Goal: Use online tool/utility: Utilize a website feature to perform a specific function

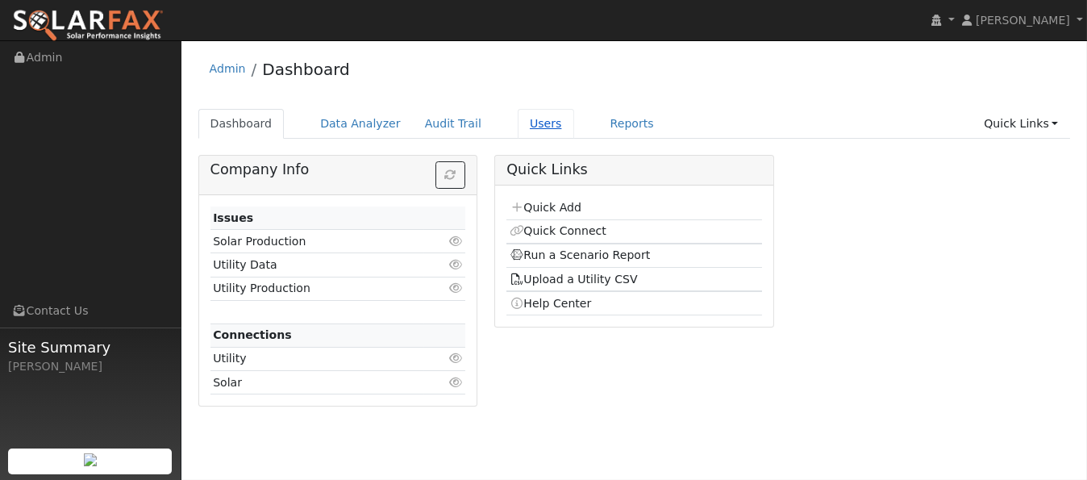
click at [527, 126] on link "Users" at bounding box center [546, 124] width 56 height 30
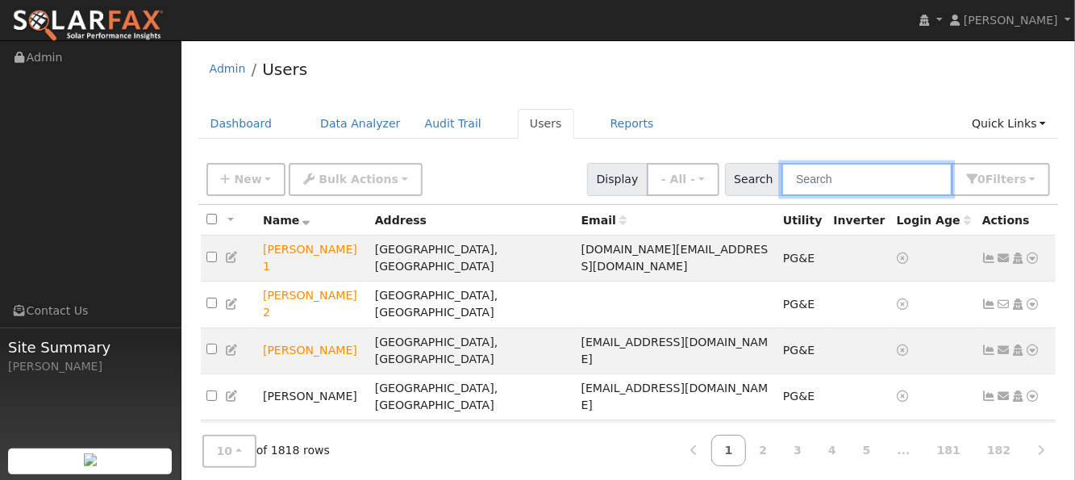
click at [857, 175] on input "text" at bounding box center [866, 179] width 171 height 33
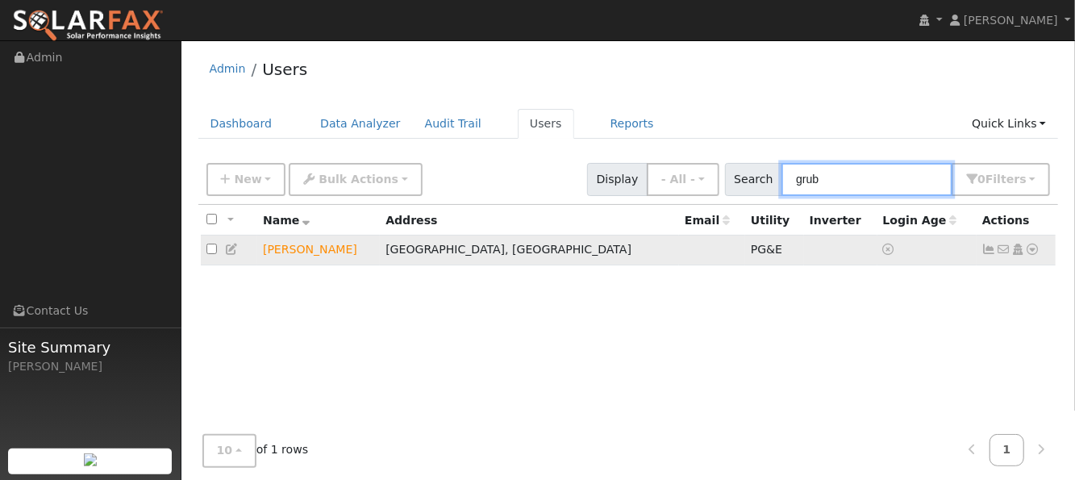
type input "grub"
click at [1031, 251] on icon at bounding box center [1033, 249] width 15 height 11
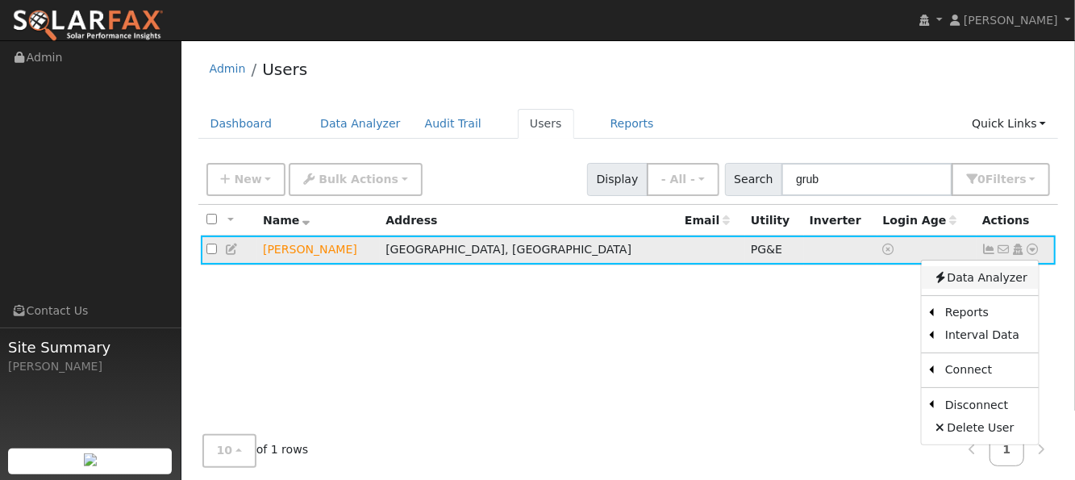
click at [967, 277] on link "Data Analyzer" at bounding box center [980, 277] width 117 height 23
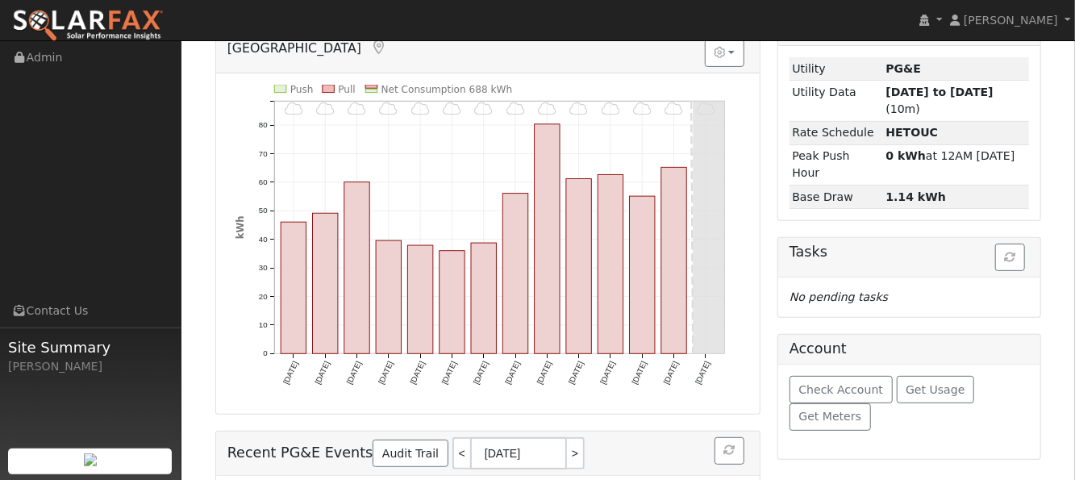
scroll to position [214, 0]
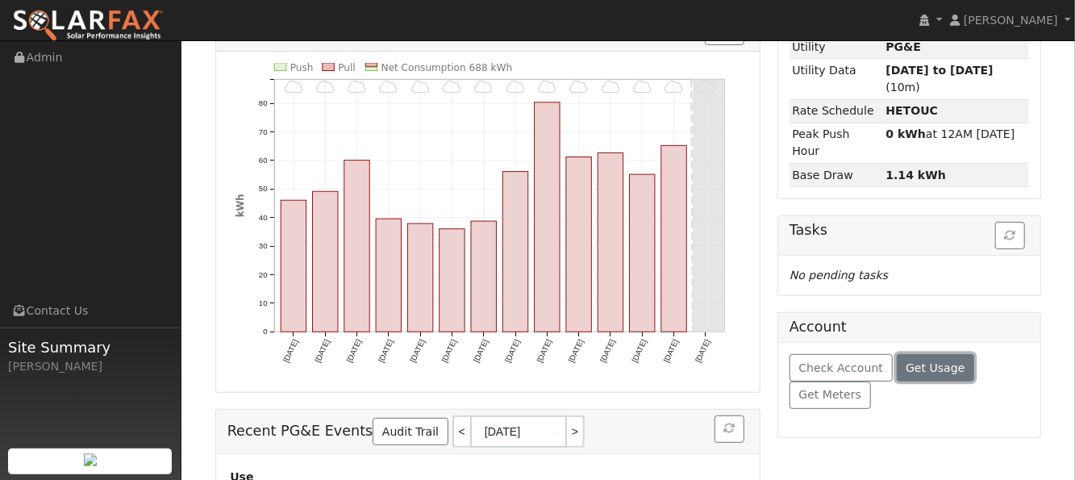
click at [906, 361] on span "Get Usage" at bounding box center [935, 367] width 59 height 13
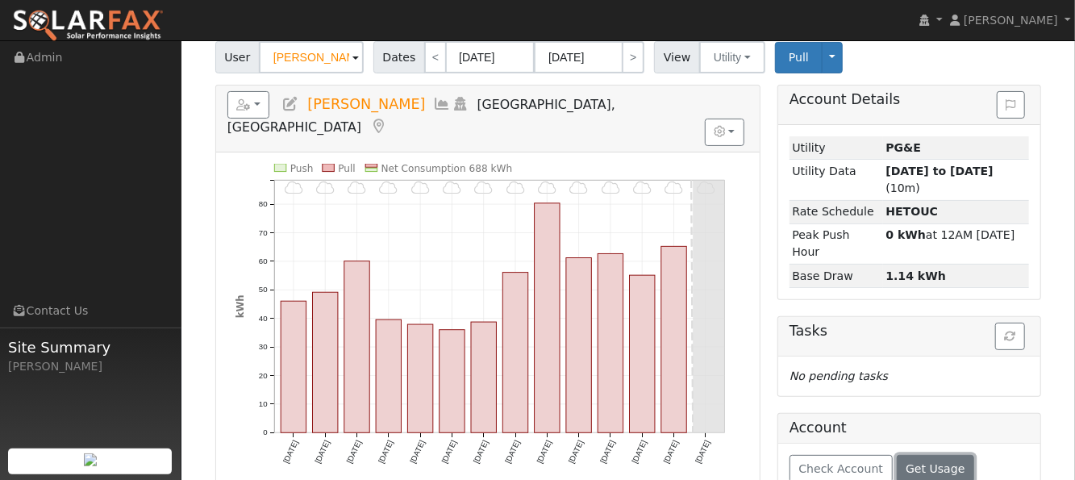
scroll to position [107, 0]
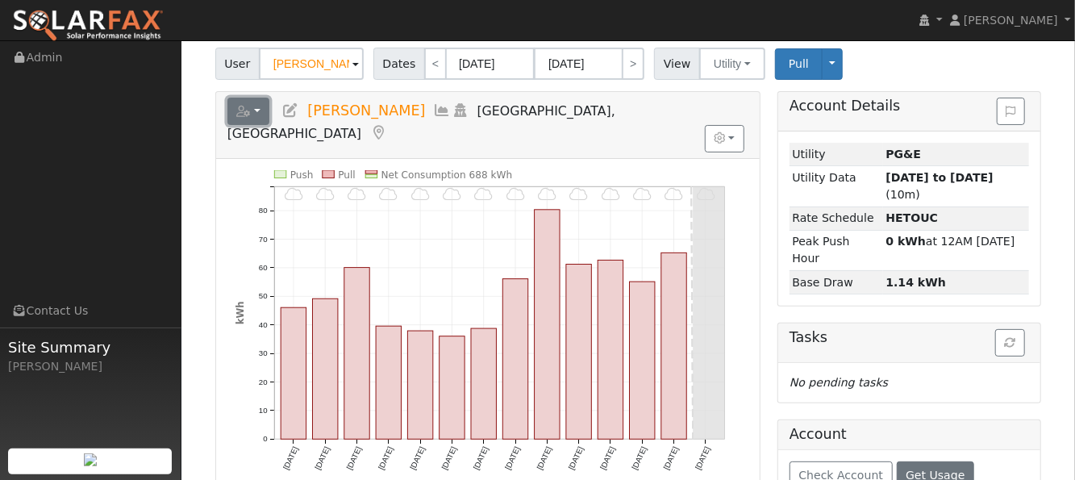
click at [251, 110] on button "button" at bounding box center [248, 111] width 43 height 27
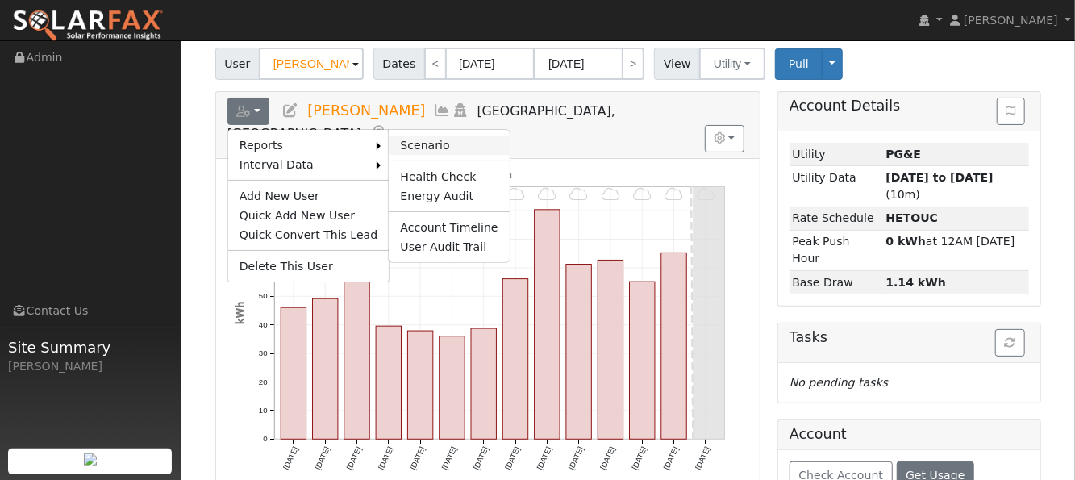
click at [407, 143] on link "Scenario" at bounding box center [449, 144] width 120 height 19
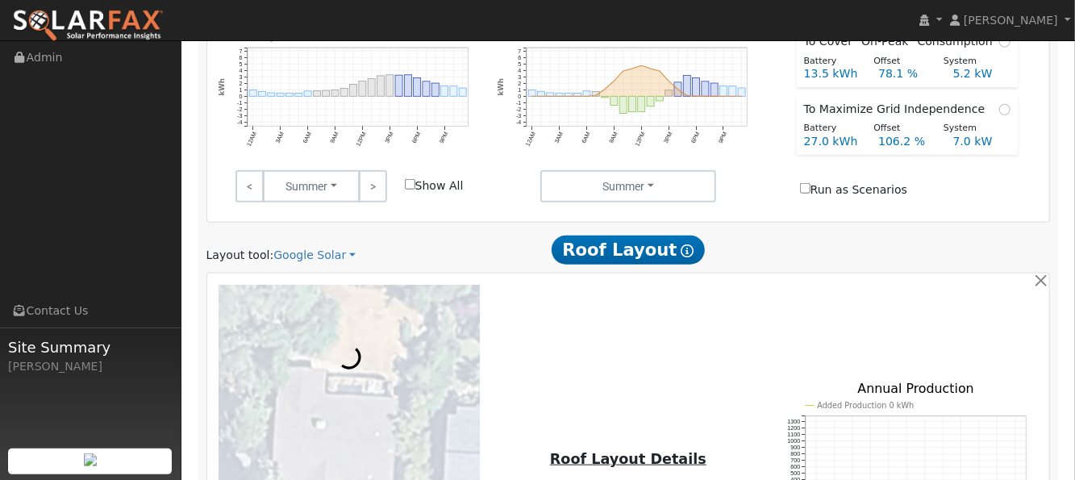
scroll to position [860, 0]
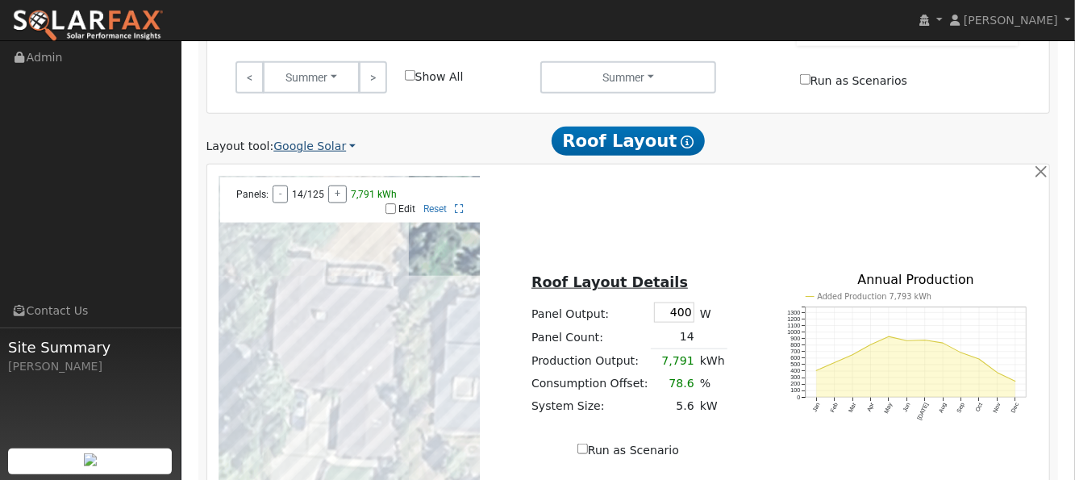
click at [331, 138] on link "Google Solar" at bounding box center [314, 146] width 82 height 17
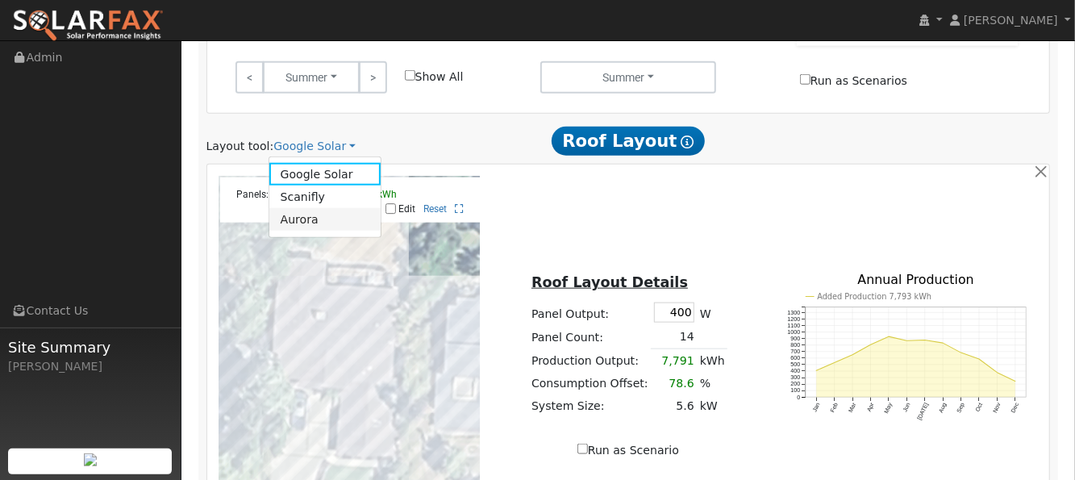
click at [312, 208] on link "Aurora" at bounding box center [325, 219] width 112 height 23
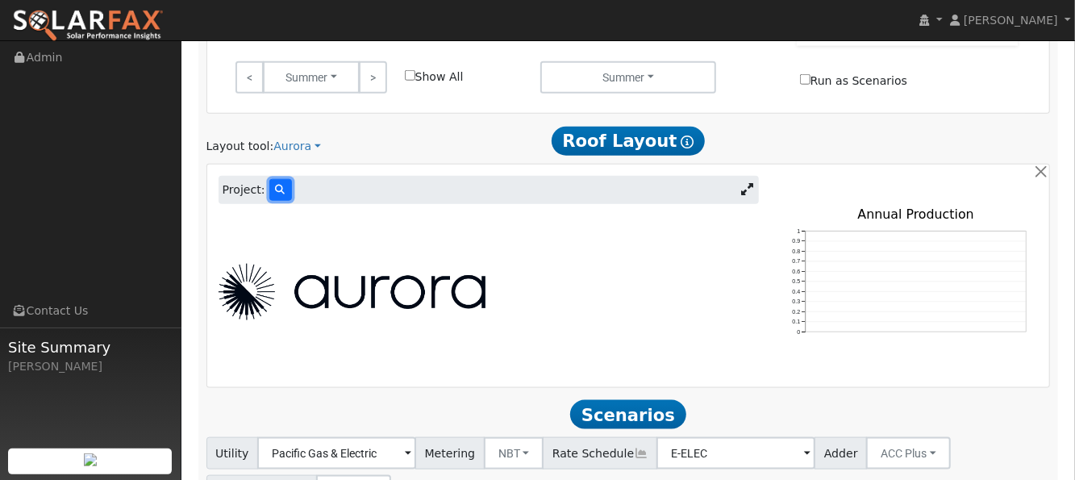
click at [276, 185] on icon at bounding box center [281, 190] width 10 height 10
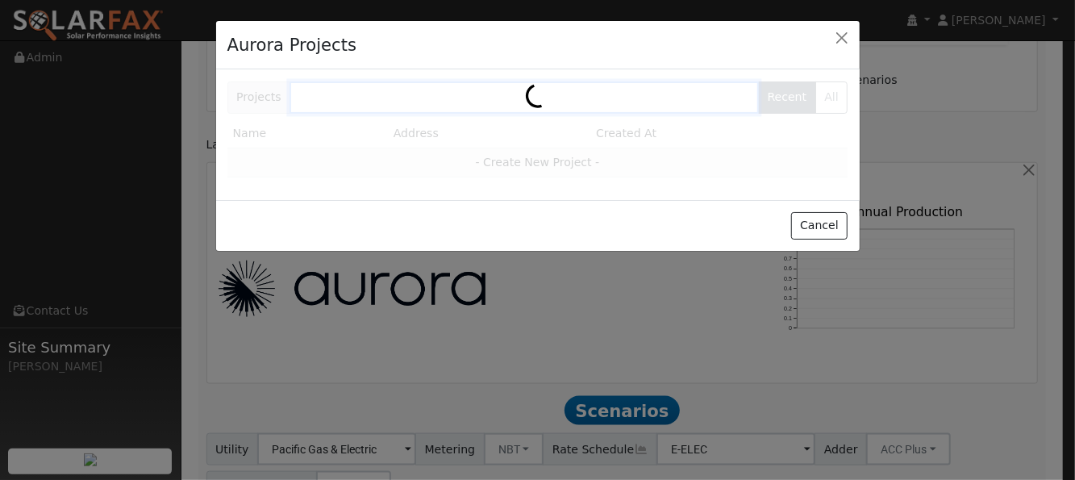
scroll to position [860, 0]
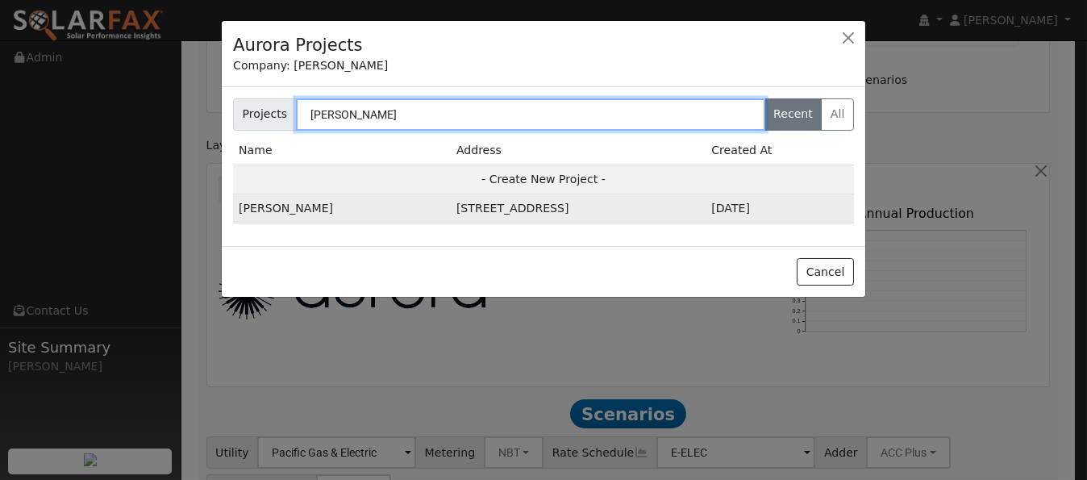
type input "[PERSON_NAME]"
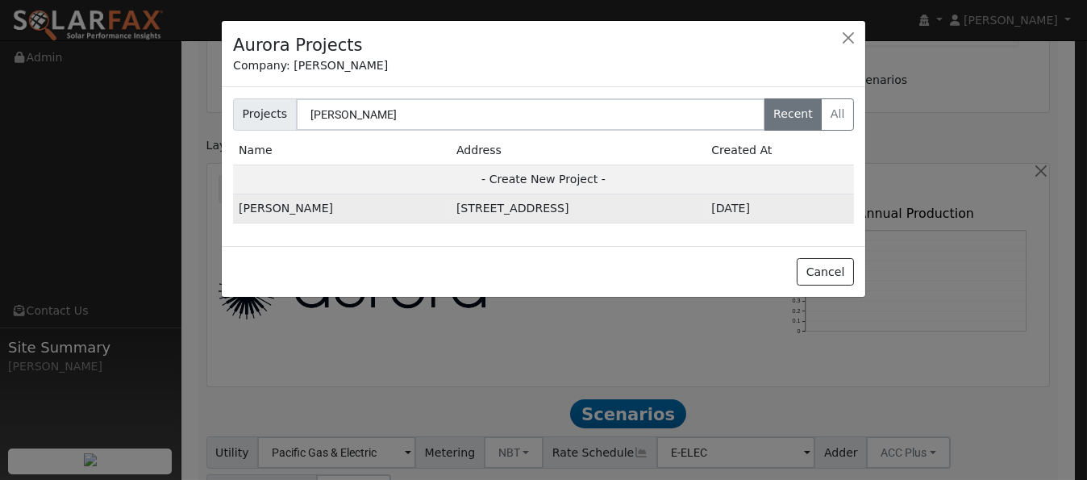
click at [284, 209] on td "[PERSON_NAME]" at bounding box center [342, 208] width 218 height 29
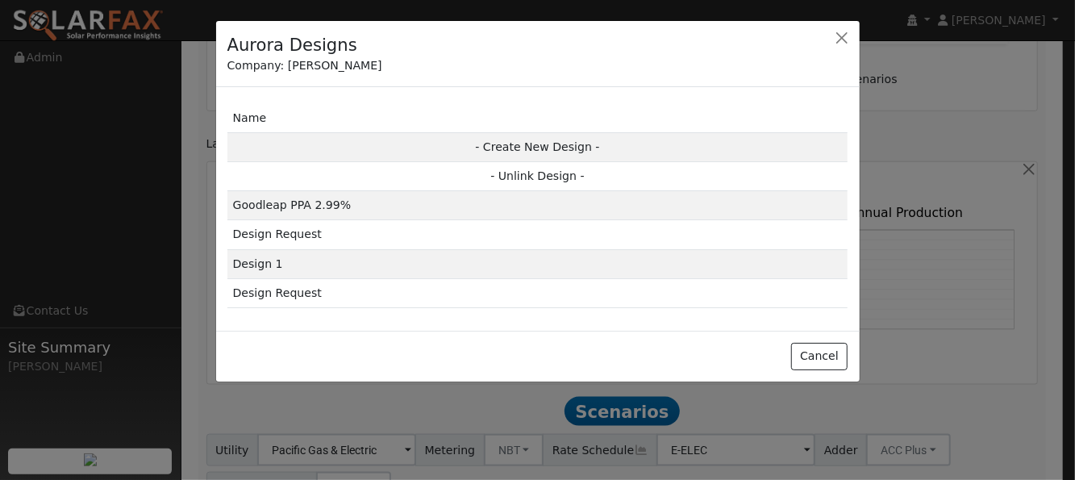
scroll to position [861, 0]
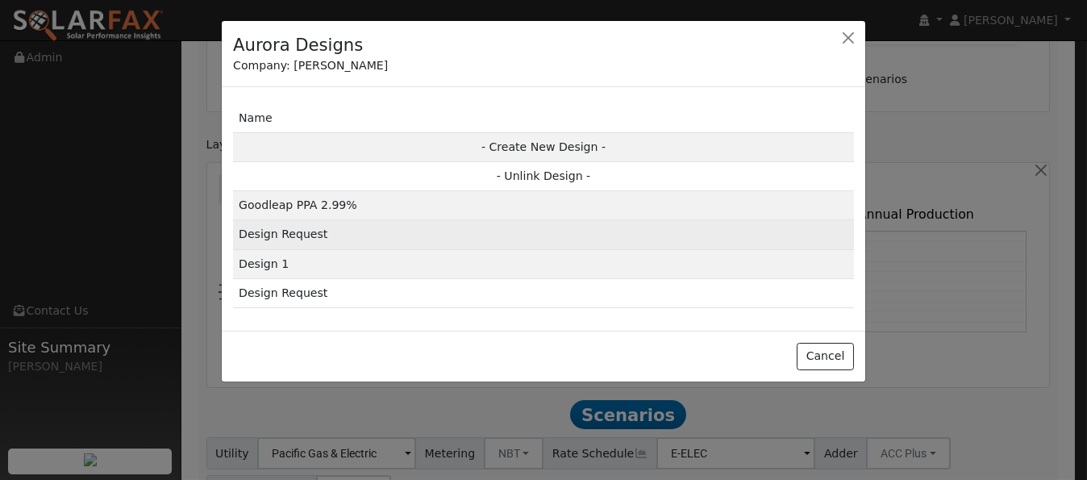
click at [298, 235] on td "Design Request" at bounding box center [543, 234] width 621 height 29
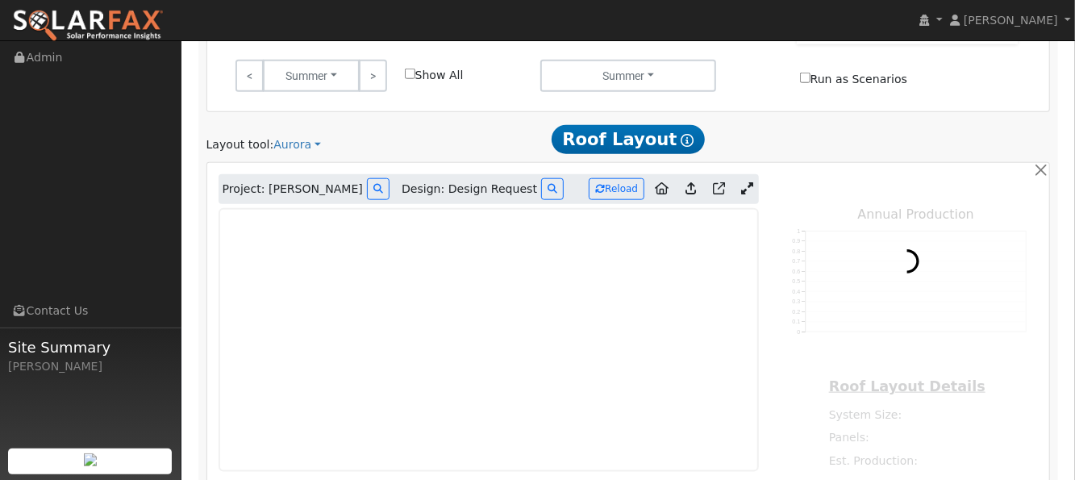
type input "15562"
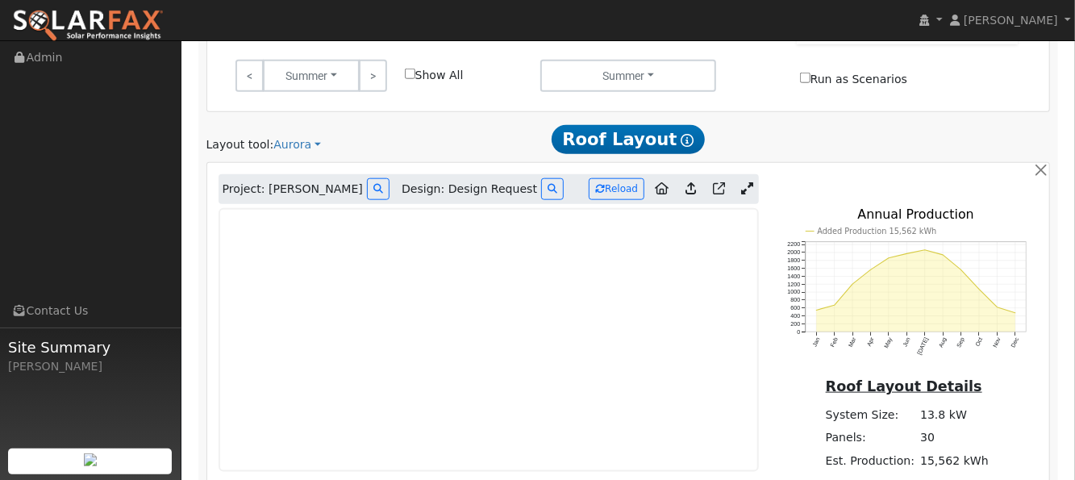
click at [693, 182] on icon at bounding box center [690, 188] width 10 height 12
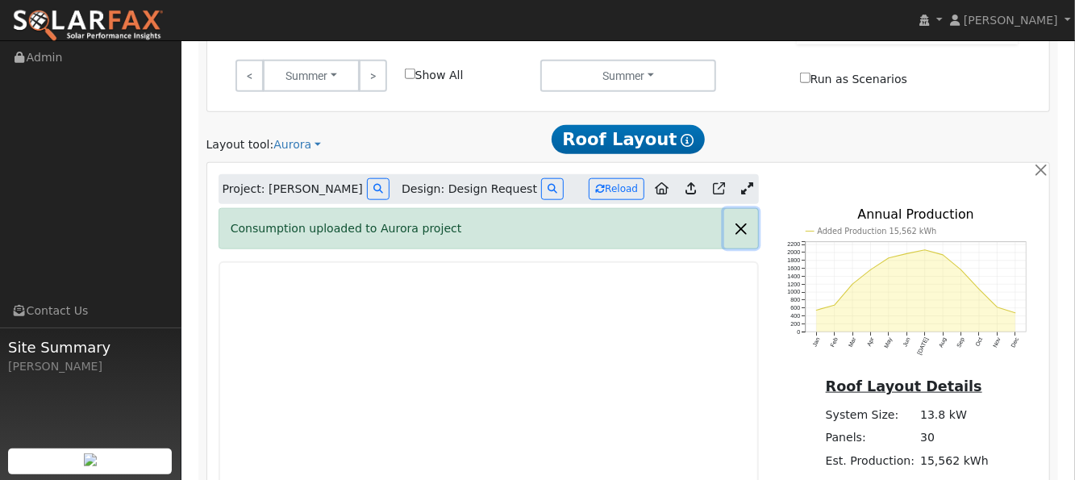
click at [739, 209] on button "button" at bounding box center [741, 229] width 34 height 40
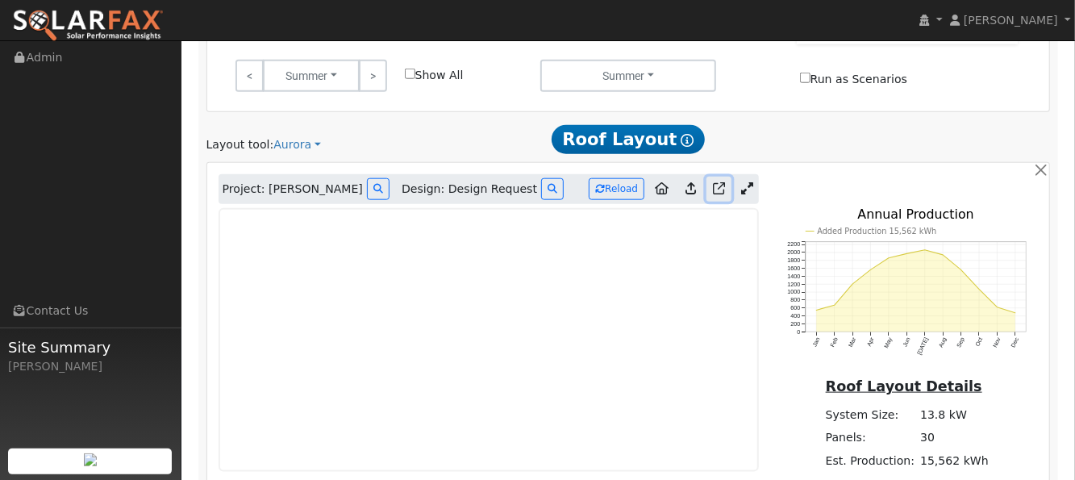
click at [721, 182] on icon at bounding box center [719, 188] width 12 height 12
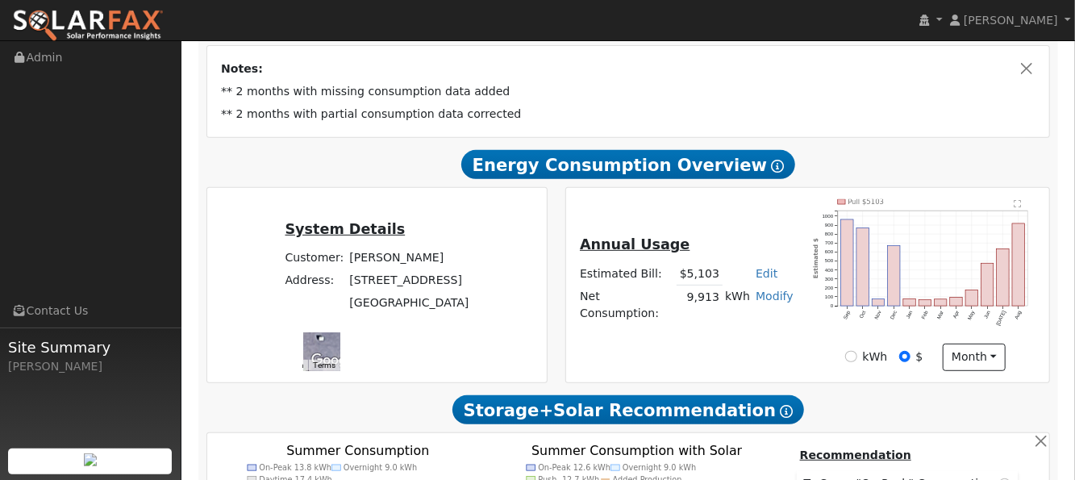
scroll to position [323, 0]
